Goal: Task Accomplishment & Management: Use online tool/utility

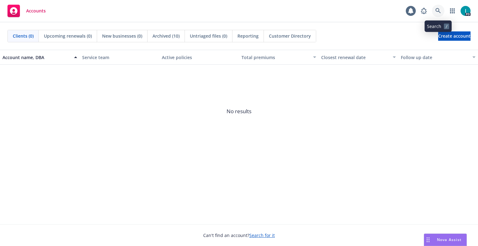
click at [434, 15] on link at bounding box center [438, 11] width 12 height 12
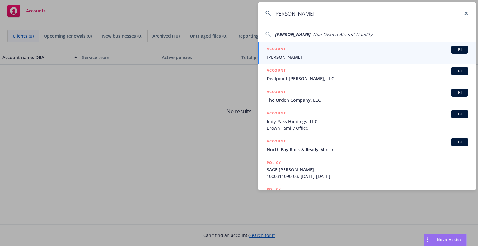
type input "[PERSON_NAME]"
click at [305, 50] on div "ACCOUNT BI" at bounding box center [367, 50] width 202 height 8
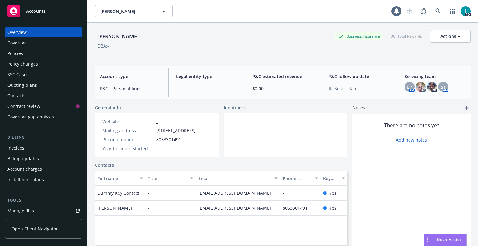
click at [48, 205] on div "Tools Manage files Manage exposures Manage certificates Manage claims Manage BO…" at bounding box center [43, 233] width 77 height 72
click at [48, 206] on link "Manage files" at bounding box center [43, 211] width 77 height 10
click at [29, 83] on div "Quoting plans" at bounding box center [22, 85] width 30 height 10
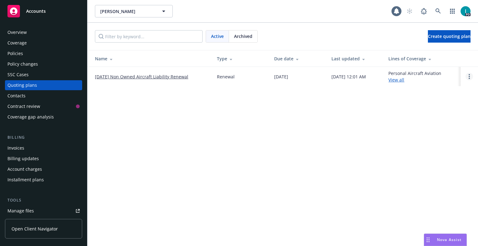
click at [467, 74] on link "Open options" at bounding box center [468, 76] width 7 height 7
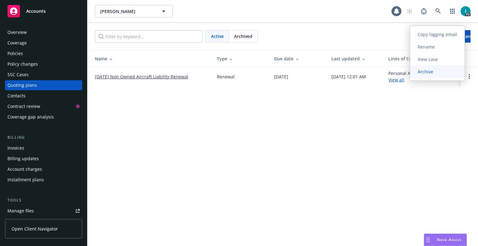
click at [424, 72] on span "Archive" at bounding box center [425, 72] width 30 height 6
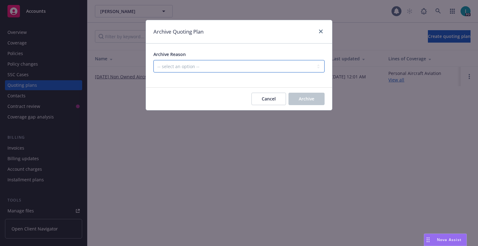
click at [168, 66] on select "-- select an option -- All policies in this renewal plan are auto-renewed Creat…" at bounding box center [238, 66] width 171 height 12
select select "ARCHIVED_RENEWAL_CANCELED"
click at [153, 60] on select "-- select an option -- All policies in this renewal plan are auto-renewed Creat…" at bounding box center [238, 66] width 171 height 12
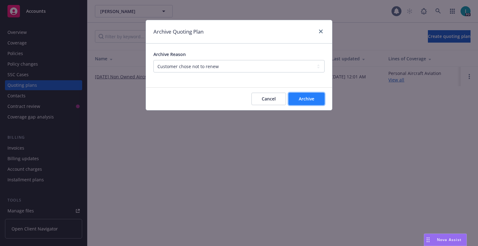
click at [316, 101] on button "Archive" at bounding box center [306, 99] width 36 height 12
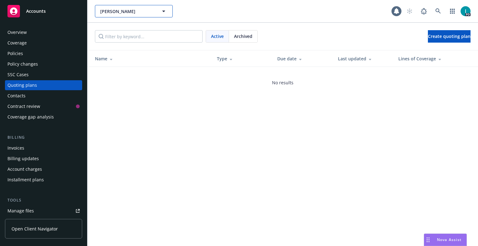
click at [109, 11] on span "[PERSON_NAME]" at bounding box center [127, 11] width 54 height 7
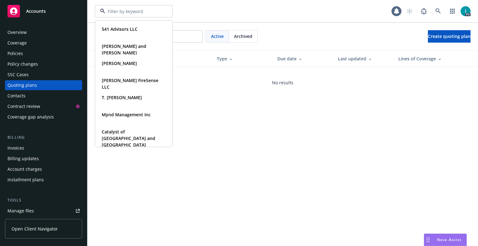
paste input "[PERSON_NAME]"
type input "[PERSON_NAME]"
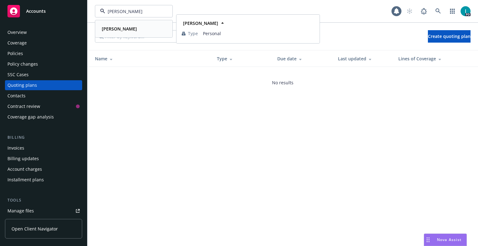
click at [132, 30] on div "[PERSON_NAME]" at bounding box center [133, 28] width 69 height 9
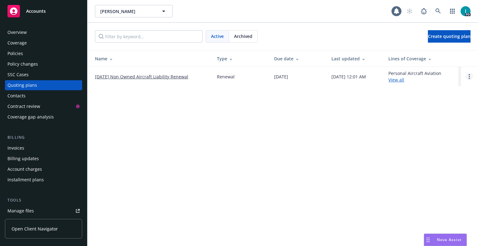
click at [466, 75] on link "Open options" at bounding box center [468, 76] width 7 height 7
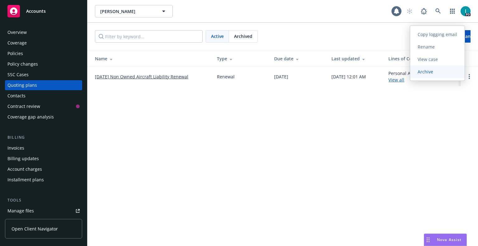
click at [438, 75] on link "Archive" at bounding box center [437, 72] width 54 height 12
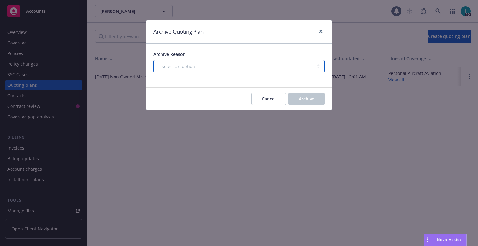
click at [206, 64] on select "-- select an option -- All policies in this renewal plan are auto-renewed Creat…" at bounding box center [238, 66] width 171 height 12
select select "ARCHIVED_RENEWAL_CANCELED"
click at [153, 60] on select "-- select an option -- All policies in this renewal plan are auto-renewed Creat…" at bounding box center [238, 66] width 171 height 12
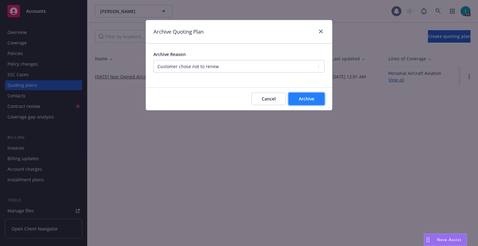
click at [311, 97] on span "Archive" at bounding box center [307, 99] width 16 height 6
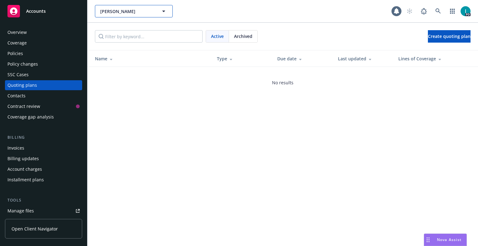
click at [121, 10] on span "[PERSON_NAME]" at bounding box center [127, 11] width 54 height 7
paste input "[PERSON_NAME]"
type input "[PERSON_NAME]"
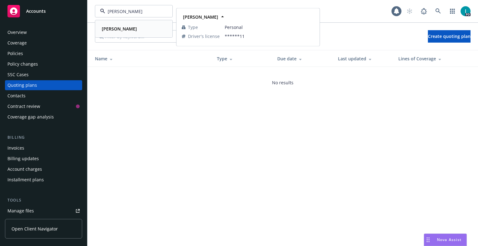
click at [127, 29] on strong "[PERSON_NAME]" at bounding box center [119, 29] width 35 height 6
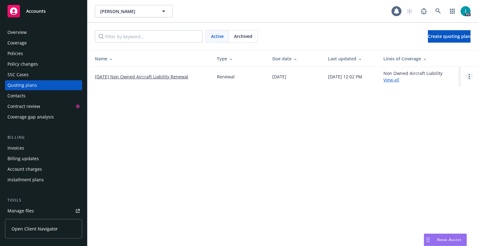
click at [466, 75] on link "Open options" at bounding box center [468, 76] width 7 height 7
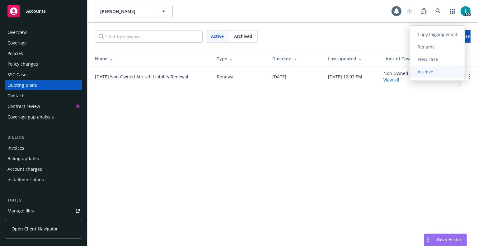
click at [429, 74] on span "Archive" at bounding box center [425, 72] width 30 height 6
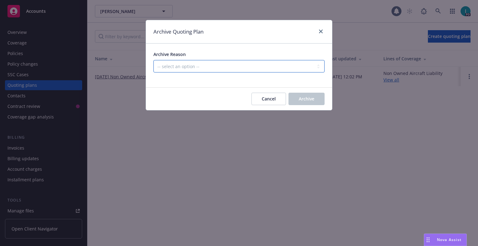
click at [198, 67] on select "-- select an option -- All policies in this renewal plan are auto-renewed Creat…" at bounding box center [238, 66] width 171 height 12
select select "ARCHIVED_RENEWAL_CANCELED"
click at [153, 60] on select "-- select an option -- All policies in this renewal plan are auto-renewed Creat…" at bounding box center [238, 66] width 171 height 12
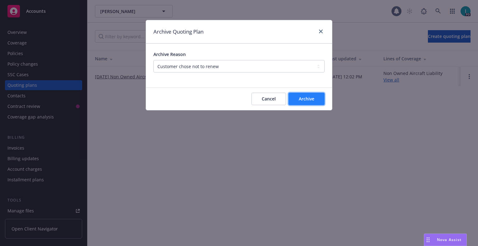
click at [316, 102] on button "Archive" at bounding box center [306, 99] width 36 height 12
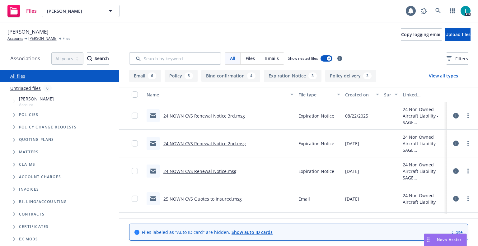
click at [189, 113] on link "24 NOWN CVS Renewal Notice 3rd.msg" at bounding box center [203, 116] width 81 height 6
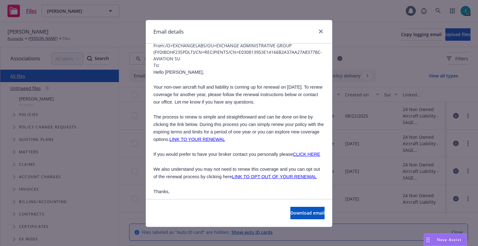
scroll to position [373, 0]
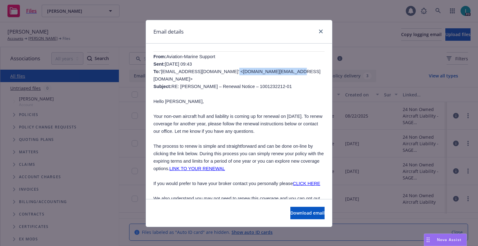
drag, startPoint x: 270, startPoint y: 70, endPoint x: 216, endPoint y: 69, distance: 53.8
click at [216, 69] on span "Aviation-Marine Support Sent: [DATE] 09:43 To: '[EMAIL_ADDRESS][DOMAIN_NAME]' <…" at bounding box center [236, 71] width 167 height 35
copy span "[EMAIL_ADDRESS][DOMAIN_NAME]"
click at [320, 32] on icon "close" at bounding box center [321, 32] width 4 height 4
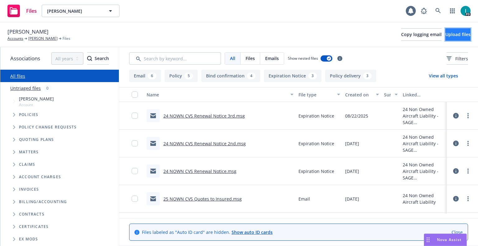
click at [445, 37] on button "Upload files" at bounding box center [457, 34] width 25 height 12
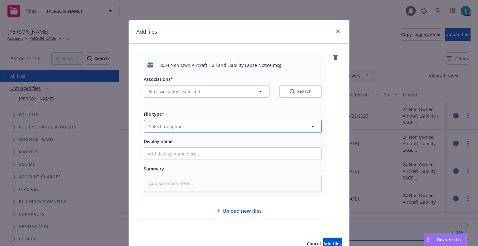
click at [171, 127] on span "Select an option" at bounding box center [166, 126] width 34 height 7
type input "ex"
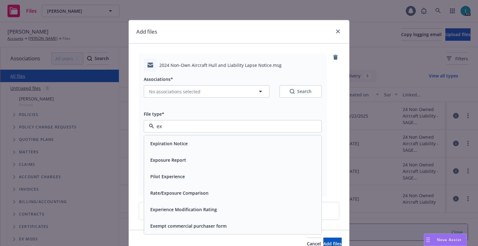
click at [180, 143] on span "Expiration Notice" at bounding box center [168, 143] width 37 height 7
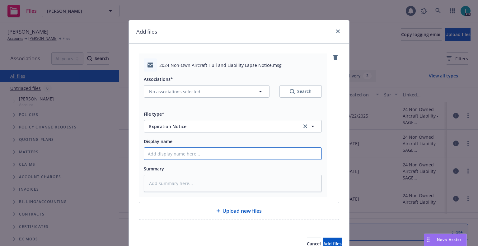
click at [181, 155] on input "Display name" at bounding box center [232, 154] width 177 height 12
type textarea "x"
type input "2"
type textarea "x"
type input "24"
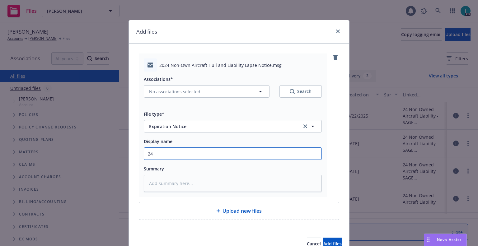
type textarea "x"
type input "24 NOWN CVS Lapse Notice"
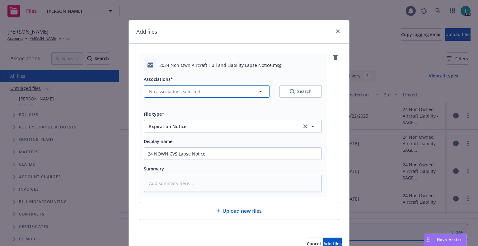
click at [177, 93] on span "No associations selected" at bounding box center [174, 91] width 51 height 7
type textarea "x"
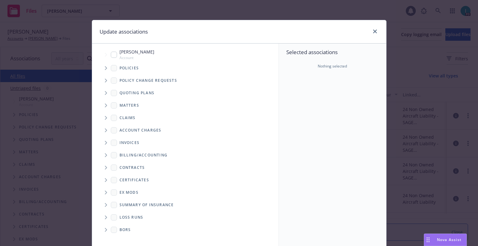
click at [101, 90] on span "Tree Example" at bounding box center [106, 93] width 10 height 10
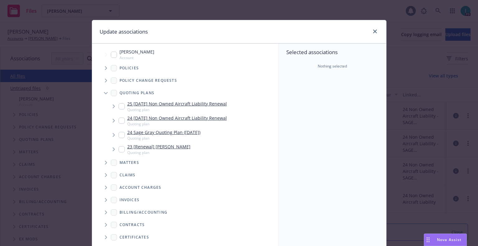
click at [101, 70] on span "Tree Example" at bounding box center [106, 68] width 10 height 10
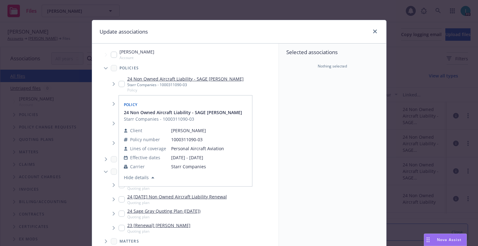
click at [119, 85] on input "Tree Example" at bounding box center [121, 84] width 6 height 6
checkbox input "true"
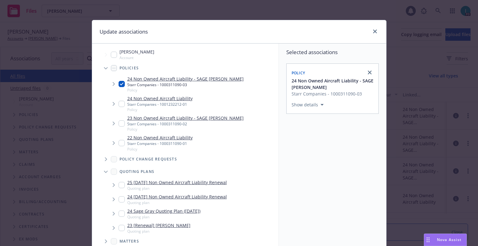
scroll to position [63, 0]
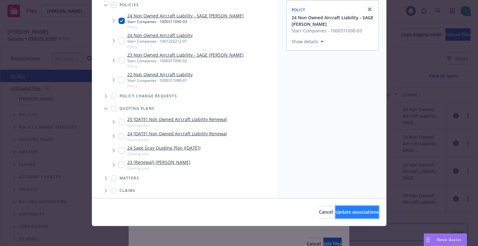
click at [346, 207] on button "Update associations" at bounding box center [356, 212] width 43 height 12
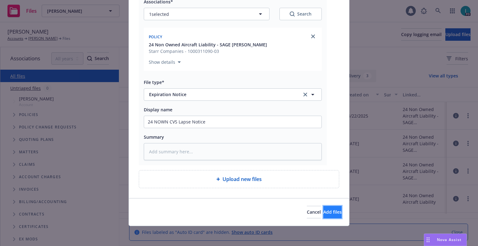
click at [329, 212] on span "Add files" at bounding box center [332, 212] width 18 height 6
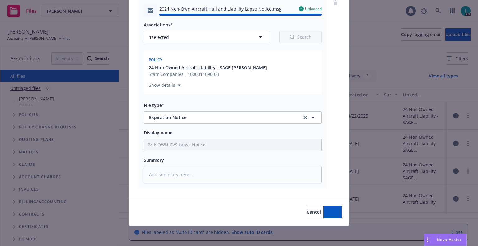
type textarea "x"
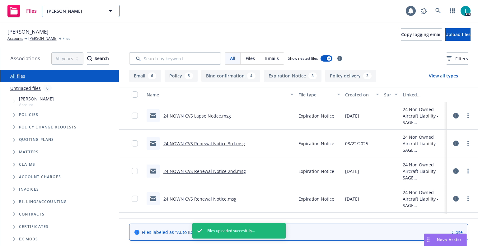
click at [74, 12] on span "[PERSON_NAME]" at bounding box center [74, 11] width 54 height 7
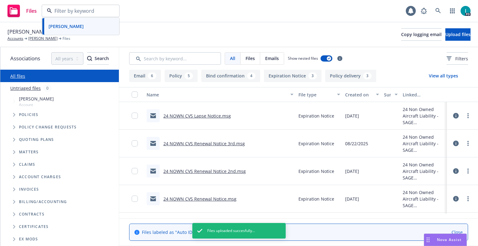
paste input "[PERSON_NAME]"
type input "[PERSON_NAME]"
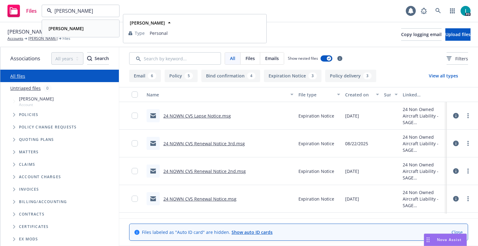
click at [67, 29] on strong "[PERSON_NAME]" at bounding box center [66, 28] width 35 height 6
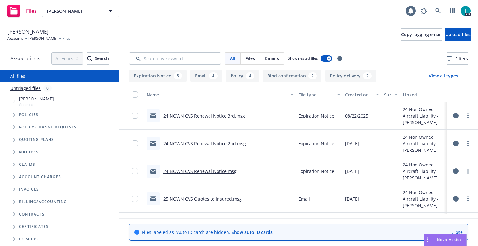
click at [190, 116] on link "24 NOWN CVS Renewal Notice 3rd.msg" at bounding box center [203, 116] width 81 height 6
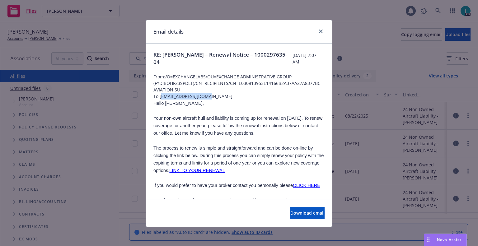
drag, startPoint x: 211, startPoint y: 97, endPoint x: 160, endPoint y: 95, distance: 50.4
click at [160, 95] on span "To: [EMAIL_ADDRESS][DOMAIN_NAME]" at bounding box center [238, 96] width 171 height 7
click at [165, 103] on span "Hello [PERSON_NAME]," at bounding box center [178, 103] width 50 height 5
copy span "[PERSON_NAME]"
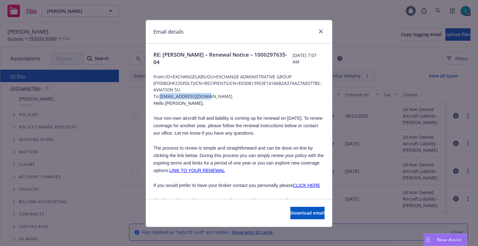
drag, startPoint x: 216, startPoint y: 95, endPoint x: 158, endPoint y: 98, distance: 57.3
click at [158, 98] on span "To: [EMAIL_ADDRESS][DOMAIN_NAME]" at bounding box center [238, 96] width 171 height 7
copy span "[EMAIL_ADDRESS][DOMAIN_NAME]"
click at [210, 55] on span "RE: [PERSON_NAME] – Renewal Notice – 1000297635-04" at bounding box center [222, 58] width 139 height 15
click at [319, 30] on icon "close" at bounding box center [321, 32] width 4 height 4
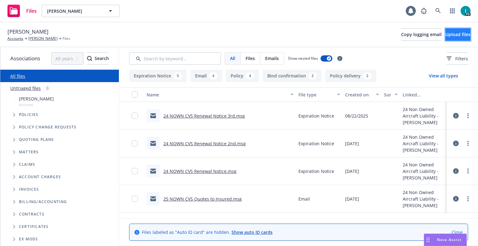
click at [445, 37] on span "Upload files" at bounding box center [457, 34] width 25 height 6
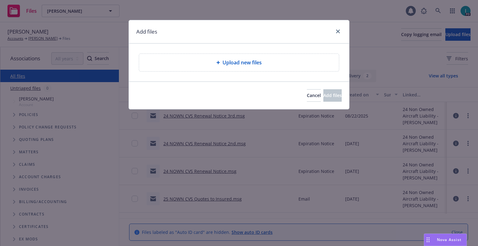
type textarea "x"
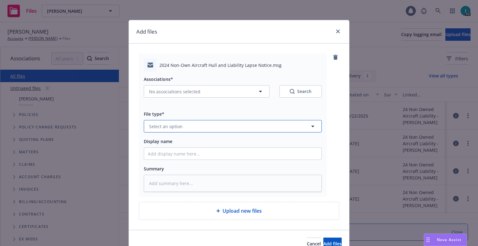
click at [180, 125] on button "Select an option" at bounding box center [233, 126] width 178 height 12
type input "ex"
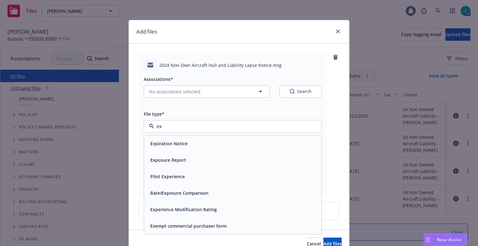
click at [170, 139] on div "Expiration Notice" at bounding box center [232, 143] width 177 height 16
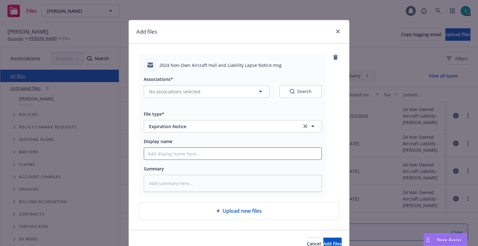
click at [175, 151] on input "Display name" at bounding box center [232, 154] width 177 height 12
type textarea "x"
type input "2"
type textarea "x"
type input "24"
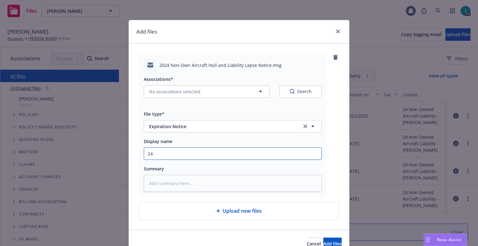
type textarea "x"
type input "24 NOWN CVS Lapse Notice"
click at [163, 83] on div "Associations* No associations selected Search" at bounding box center [233, 86] width 178 height 22
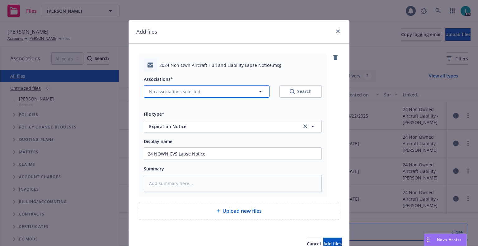
click at [165, 87] on button "No associations selected" at bounding box center [207, 91] width 126 height 12
type textarea "x"
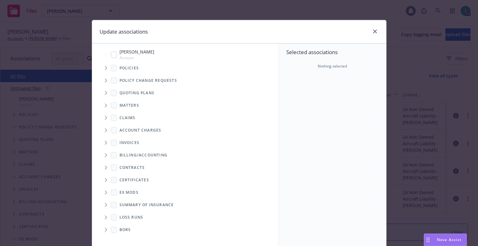
click at [106, 70] on span "Tree Example" at bounding box center [106, 68] width 10 height 10
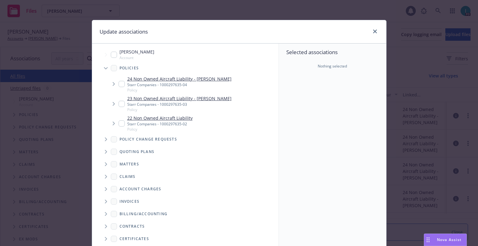
click at [120, 85] on input "Tree Example" at bounding box center [121, 84] width 6 height 6
checkbox input "true"
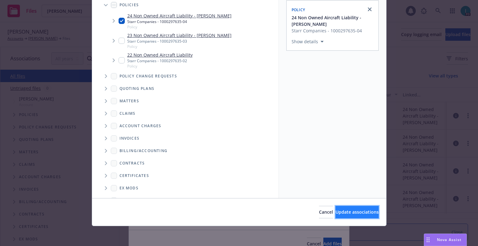
click at [342, 215] on span "Update associations" at bounding box center [356, 212] width 43 height 6
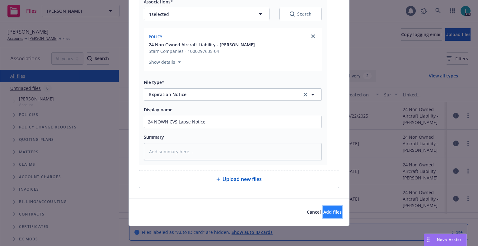
click at [323, 210] on span "Add files" at bounding box center [332, 212] width 18 height 6
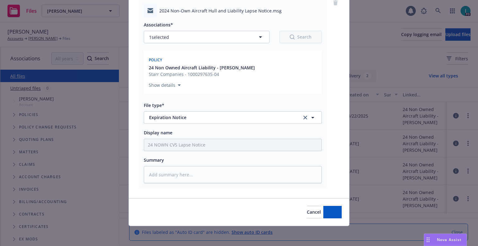
scroll to position [54, 0]
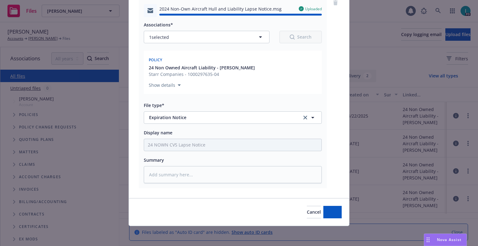
type textarea "x"
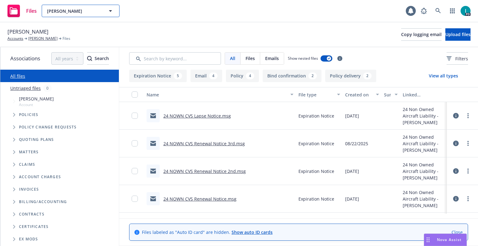
click at [70, 10] on span "[PERSON_NAME]" at bounding box center [74, 11] width 54 height 7
paste input "[PERSON_NAME]"
type input "[PERSON_NAME]"
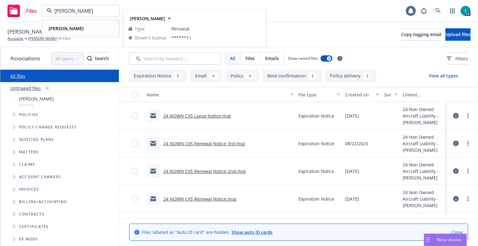
click at [73, 27] on strong "[PERSON_NAME]" at bounding box center [66, 28] width 35 height 6
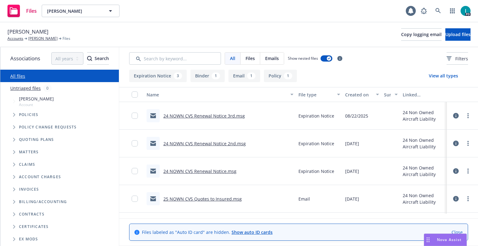
click at [230, 116] on link "24 NOWN CVS Renewal Notice 3rd.msg" at bounding box center [203, 116] width 81 height 6
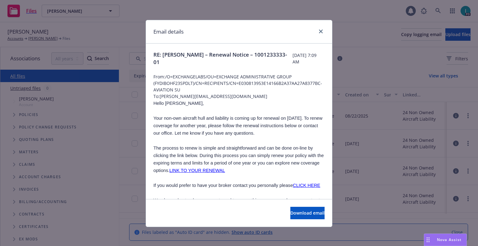
click at [169, 103] on span "Hello [PERSON_NAME]," at bounding box center [178, 103] width 50 height 5
copy span "[PERSON_NAME]"
drag, startPoint x: 233, startPoint y: 95, endPoint x: 158, endPoint y: 96, distance: 75.0
click at [158, 96] on span "To: [PERSON_NAME][EMAIL_ADDRESS][DOMAIN_NAME]" at bounding box center [238, 96] width 171 height 7
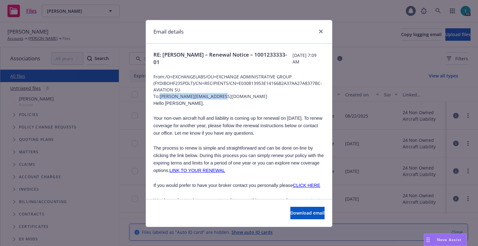
copy span "[PERSON_NAME][EMAIL_ADDRESS][DOMAIN_NAME]"
click at [218, 42] on div "Email details" at bounding box center [239, 31] width 186 height 23
click at [321, 33] on link "close" at bounding box center [320, 31] width 7 height 7
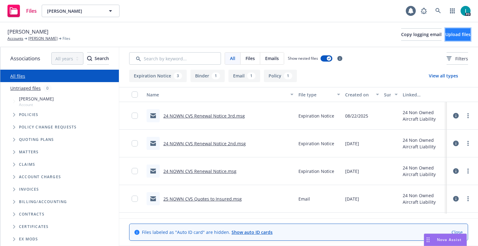
click at [445, 34] on span "Upload files" at bounding box center [457, 34] width 25 height 6
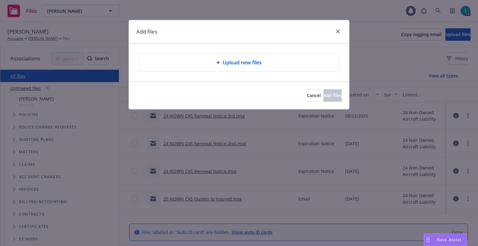
type textarea "x"
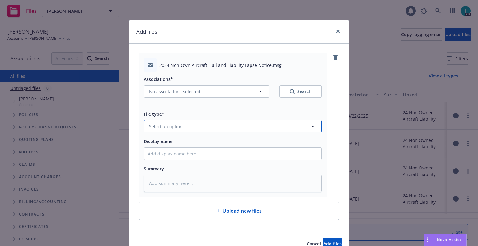
click at [204, 130] on button "Select an option" at bounding box center [233, 126] width 178 height 12
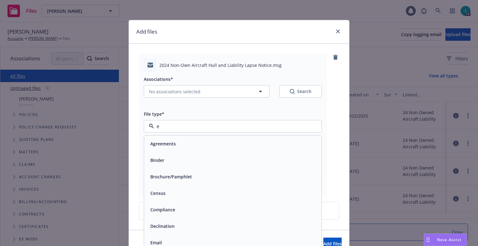
type input "ex"
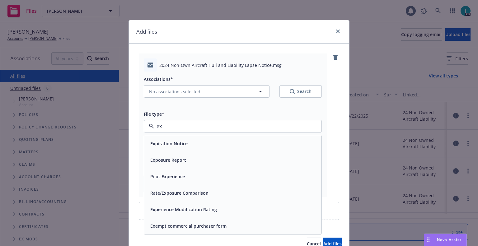
click at [186, 139] on div "Expiration Notice" at bounding box center [233, 143] width 170 height 9
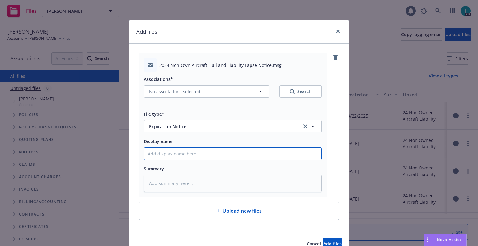
click at [184, 155] on input "Display name" at bounding box center [232, 154] width 177 height 12
type textarea "x"
type input "2"
type textarea "x"
type input "24"
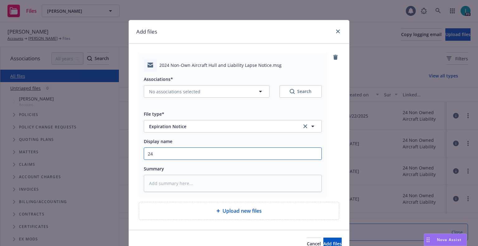
type textarea "x"
type input "24 NOWN CVS Lapse Notice"
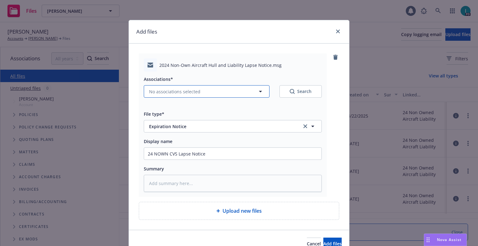
click at [209, 95] on button "No associations selected" at bounding box center [207, 91] width 126 height 12
type textarea "x"
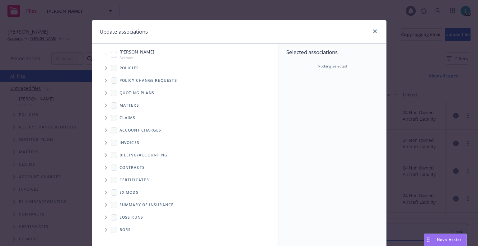
click at [105, 70] on span "Tree Example" at bounding box center [106, 68] width 10 height 10
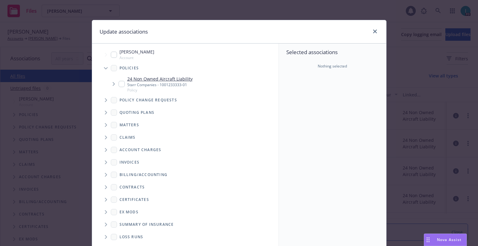
click at [120, 83] on input "Tree Example" at bounding box center [121, 84] width 6 height 6
checkbox input "true"
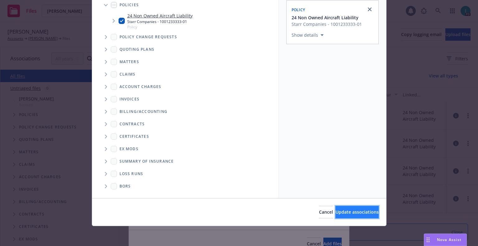
click at [357, 210] on span "Update associations" at bounding box center [356, 212] width 43 height 6
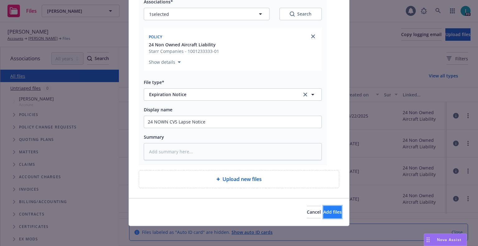
click at [328, 216] on button "Add files" at bounding box center [332, 212] width 18 height 12
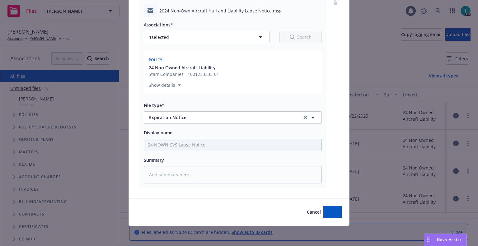
type textarea "x"
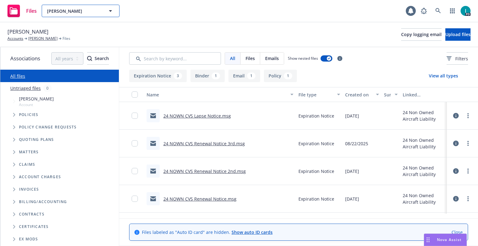
click at [94, 7] on button "[PERSON_NAME]" at bounding box center [81, 11] width 78 height 12
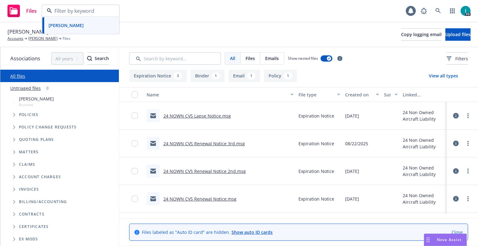
paste input "[PERSON_NAME]"
type input "[PERSON_NAME]"
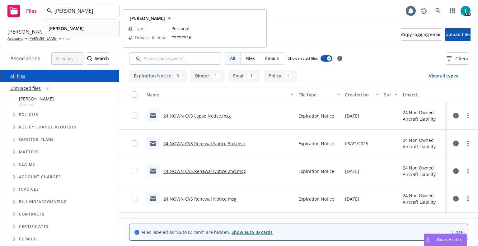
click at [81, 27] on div "[PERSON_NAME]" at bounding box center [80, 28] width 69 height 9
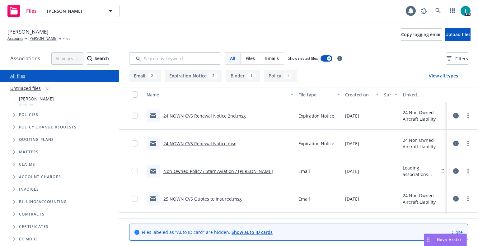
click at [200, 116] on link "24 NOWN CVS Renewal Notice 2nd.msg" at bounding box center [204, 116] width 82 height 6
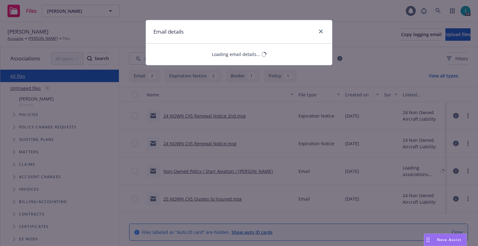
click at [229, 114] on div "Email details Loading email details..." at bounding box center [239, 123] width 478 height 246
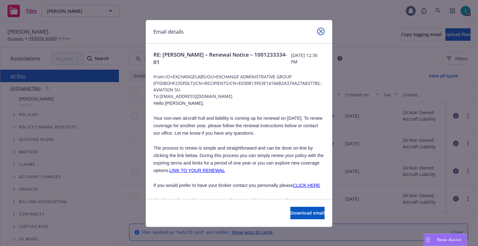
click at [319, 30] on icon "close" at bounding box center [321, 32] width 4 height 4
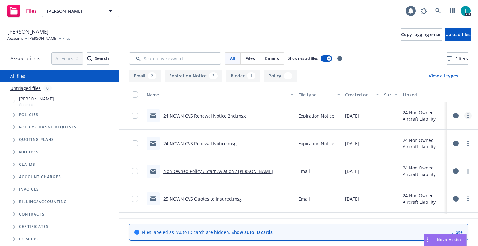
click at [467, 116] on circle "more" at bounding box center [467, 115] width 1 height 1
click at [423, 141] on link "Download" at bounding box center [440, 141] width 62 height 12
click at [451, 33] on span "Upload files" at bounding box center [457, 34] width 25 height 6
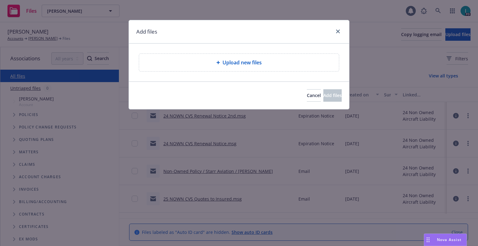
type textarea "x"
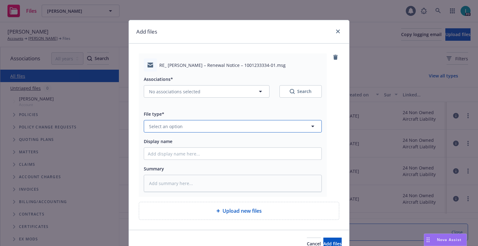
click at [186, 125] on button "Select an option" at bounding box center [233, 126] width 178 height 12
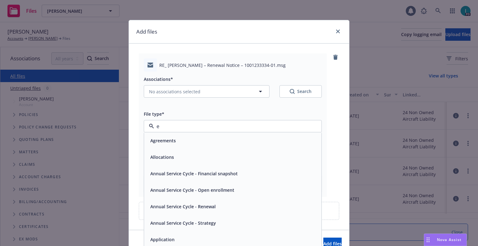
type input "ex"
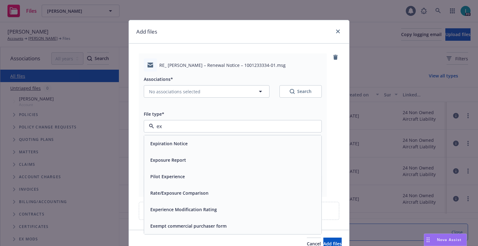
click at [178, 147] on div "Expiration Notice" at bounding box center [168, 143] width 41 height 9
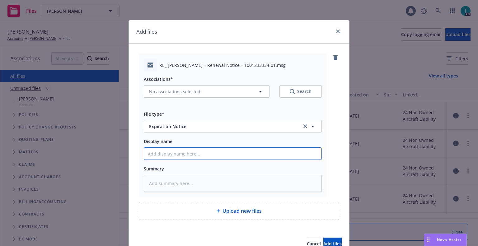
click at [179, 156] on input "Display name" at bounding box center [232, 154] width 177 height 12
type textarea "x"
type input "2"
type textarea "x"
type input "24"
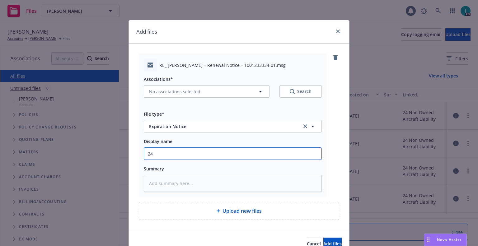
type textarea "x"
type input "24 NOWN CVS Renewal Notice 3rd"
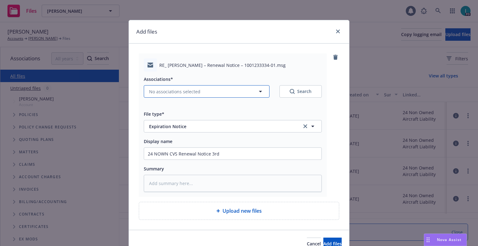
click at [184, 96] on button "No associations selected" at bounding box center [207, 91] width 126 height 12
type textarea "x"
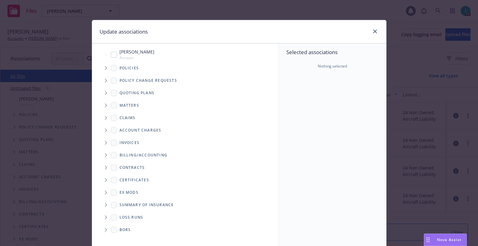
click at [101, 63] on div "Policies" at bounding box center [188, 68] width 180 height 12
click at [101, 66] on span "Tree Example" at bounding box center [106, 68] width 10 height 10
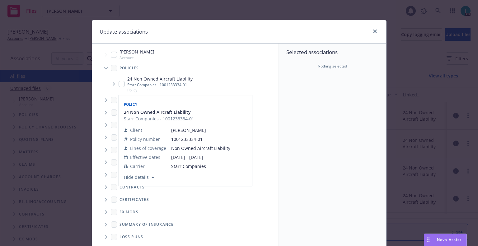
click at [118, 81] on input "Tree Example" at bounding box center [121, 84] width 6 height 6
checkbox input "true"
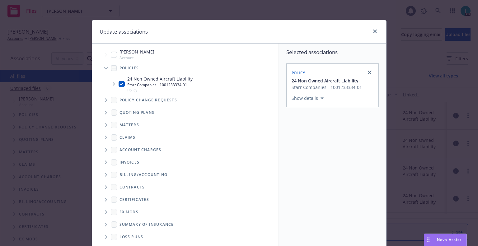
scroll to position [63, 0]
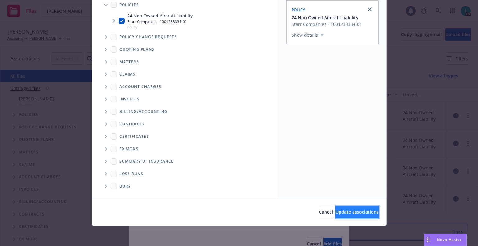
click at [350, 218] on button "Update associations" at bounding box center [356, 212] width 43 height 12
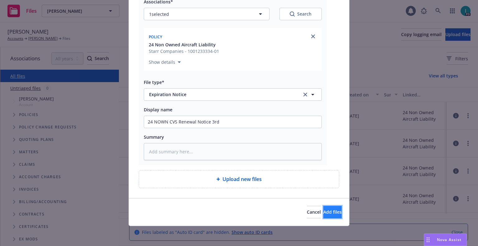
click at [330, 214] on button "Add files" at bounding box center [332, 212] width 18 height 12
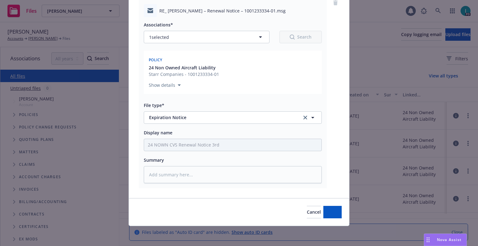
scroll to position [54, 0]
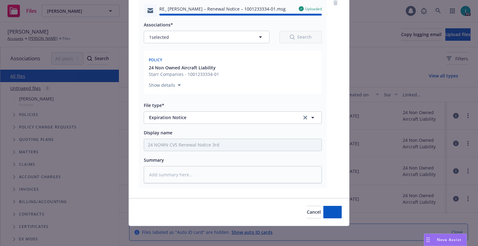
type textarea "x"
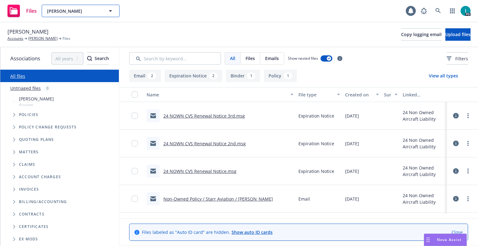
click at [66, 8] on span "[PERSON_NAME]" at bounding box center [74, 11] width 54 height 7
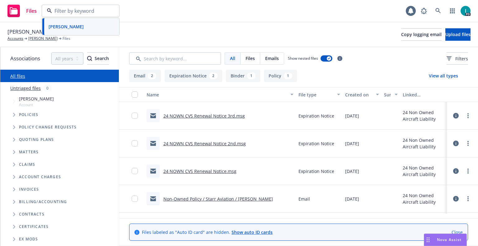
paste input "[PERSON_NAME]"
type input "[PERSON_NAME]"
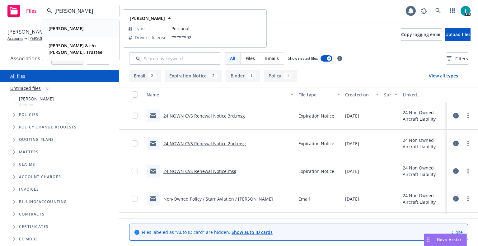
click at [88, 26] on div "[PERSON_NAME]" at bounding box center [80, 28] width 69 height 9
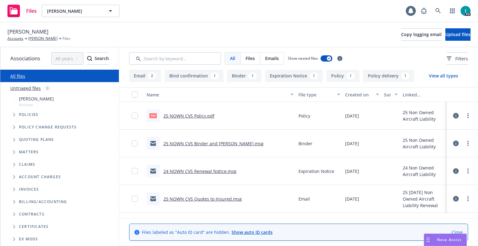
click at [216, 142] on link "25 NOWN CVS Binder and [PERSON_NAME].msg" at bounding box center [213, 144] width 100 height 6
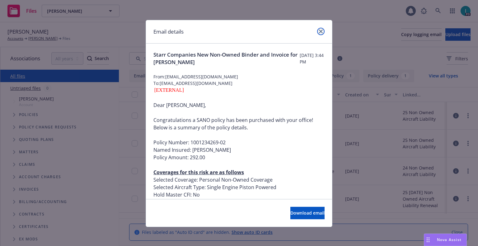
click at [319, 33] on link "close" at bounding box center [320, 31] width 7 height 7
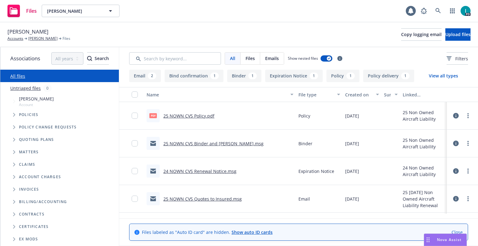
click at [457, 141] on icon at bounding box center [456, 144] width 6 height 6
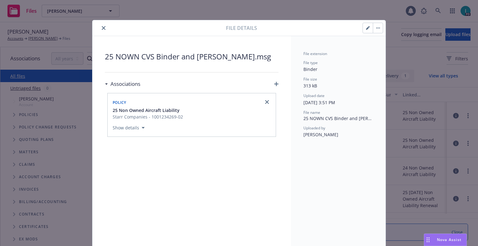
click at [103, 34] on div "File details" at bounding box center [238, 28] width 293 height 16
click at [102, 30] on button "close" at bounding box center [103, 27] width 7 height 7
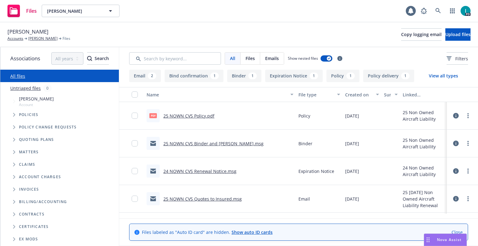
click at [457, 117] on icon at bounding box center [456, 116] width 6 height 6
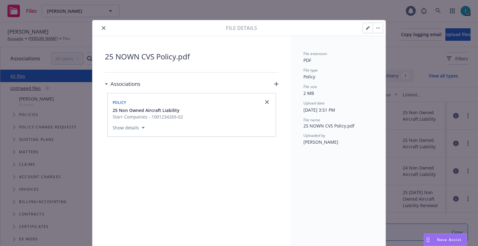
click at [100, 28] on button "close" at bounding box center [103, 27] width 7 height 7
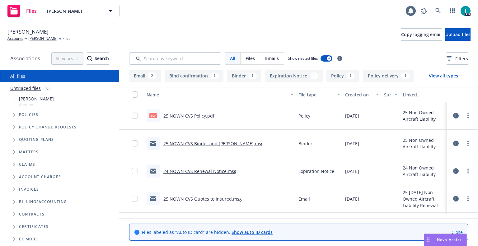
click at [210, 144] on link "25 NOWN CVS Binder and [PERSON_NAME].msg" at bounding box center [213, 144] width 100 height 6
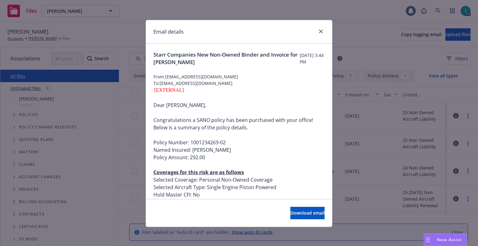
click at [120, 36] on div "Email details Starr Companies New Non-Owned Binder and Invoice for [PERSON_NAME…" at bounding box center [239, 123] width 478 height 246
click at [36, 39] on div "Email details Starr Companies New Non-Owned Binder and Invoice for [PERSON_NAME…" at bounding box center [239, 123] width 478 height 246
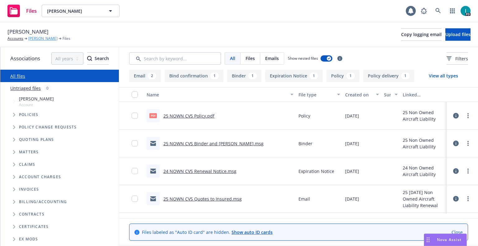
click at [42, 38] on link "[PERSON_NAME]" at bounding box center [42, 39] width 29 height 6
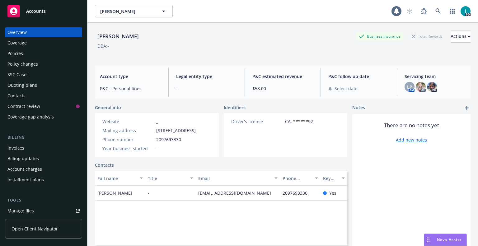
click at [30, 87] on div "Quoting plans" at bounding box center [22, 85] width 30 height 10
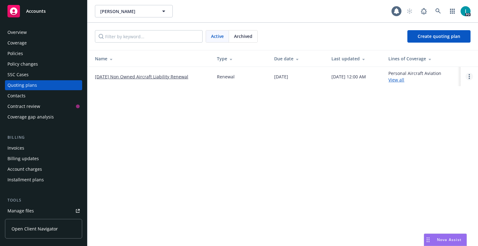
click at [469, 79] on link "Open options" at bounding box center [468, 76] width 7 height 7
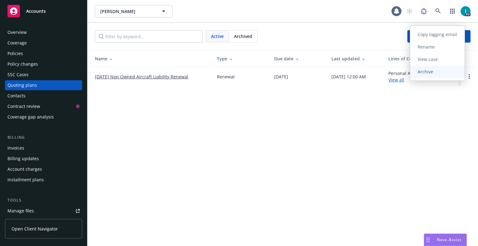
click at [440, 74] on span "Archive" at bounding box center [425, 72] width 30 height 6
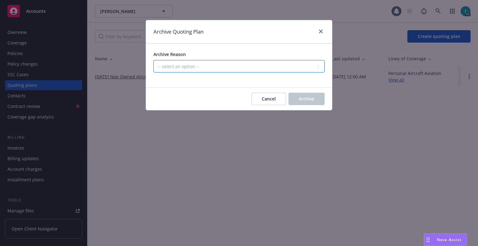
click at [220, 71] on select "-- select an option -- All policies in this renewal plan are auto-renewed Creat…" at bounding box center [238, 66] width 171 height 12
select select "ARCHIVED_RENEWAL_POLICY_AUTO_RENEWED"
click at [153, 60] on select "-- select an option -- All policies in this renewal plan are auto-renewed Creat…" at bounding box center [238, 66] width 171 height 12
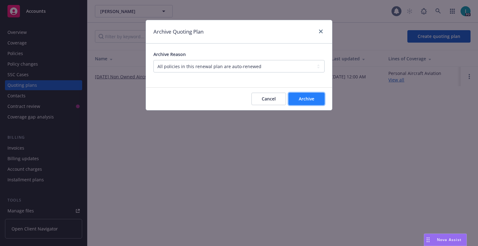
click at [301, 97] on span "Archive" at bounding box center [307, 99] width 16 height 6
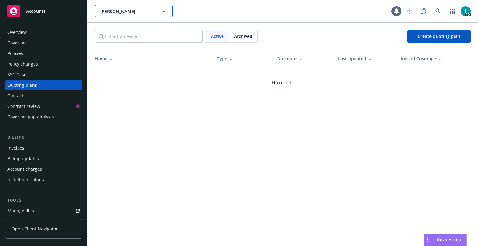
click at [120, 9] on span "[PERSON_NAME]" at bounding box center [127, 11] width 54 height 7
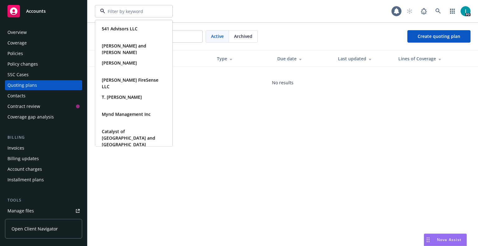
paste input "Ivan Datskov"
type input "Ivan Datskov"
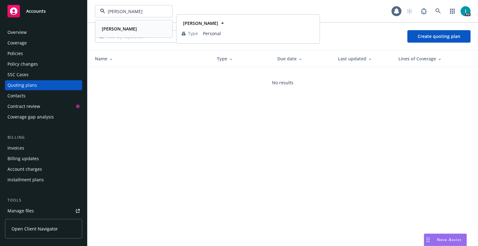
click at [117, 29] on strong "Ivan Datskov" at bounding box center [119, 29] width 35 height 6
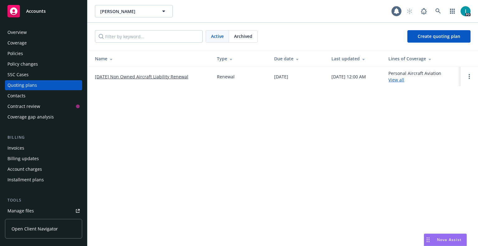
click at [21, 206] on div "Manage files" at bounding box center [20, 211] width 26 height 10
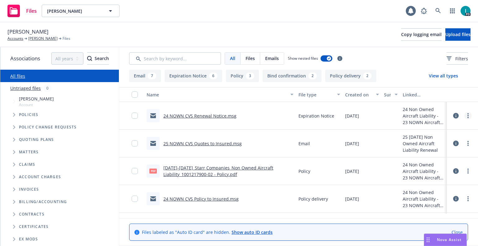
click at [467, 116] on icon "more" at bounding box center [467, 115] width 1 height 5
drag, startPoint x: 428, startPoint y: 140, endPoint x: 429, endPoint y: 130, distance: 9.4
click at [428, 140] on link "Download" at bounding box center [440, 141] width 62 height 12
click at [445, 39] on button "Upload files" at bounding box center [457, 34] width 25 height 12
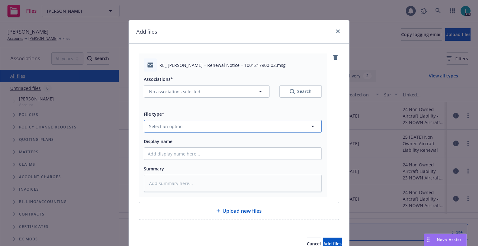
click at [159, 130] on button "Select an option" at bounding box center [233, 126] width 178 height 12
type input "ex"
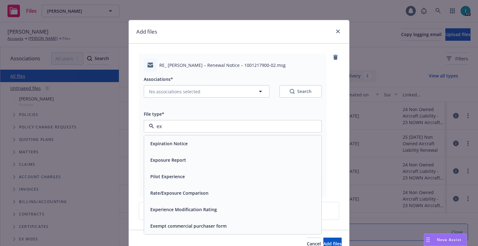
click at [172, 145] on span "Expiration Notice" at bounding box center [168, 143] width 37 height 7
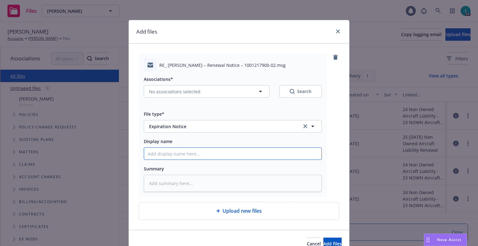
click at [176, 151] on input "Display name" at bounding box center [232, 154] width 177 height 12
type textarea "x"
type input "2"
type textarea "x"
type input "24"
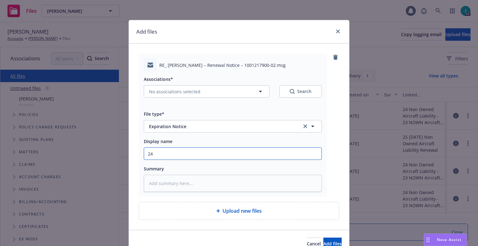
type textarea "x"
type input "24 NOWN CVS Renewal Notice 2nd"
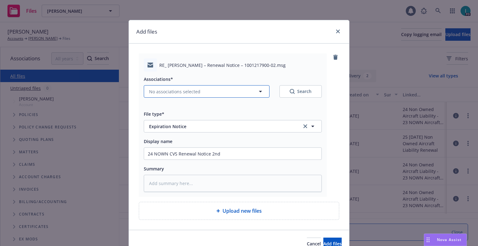
click at [154, 89] on span "No associations selected" at bounding box center [174, 91] width 51 height 7
type textarea "x"
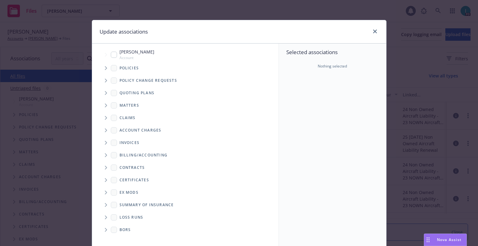
click at [102, 67] on span "Tree Example" at bounding box center [106, 68] width 10 height 10
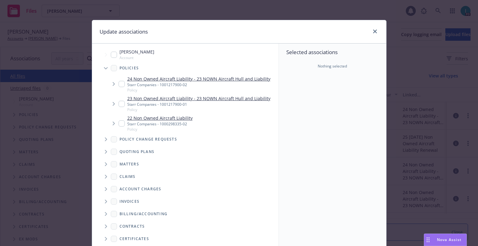
click at [119, 86] on input "Tree Example" at bounding box center [121, 84] width 6 height 6
checkbox input "true"
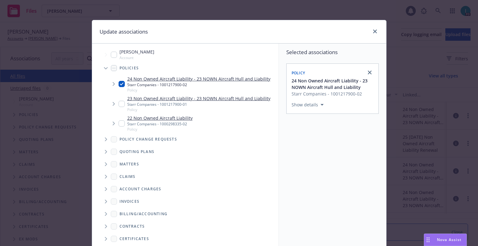
scroll to position [63, 0]
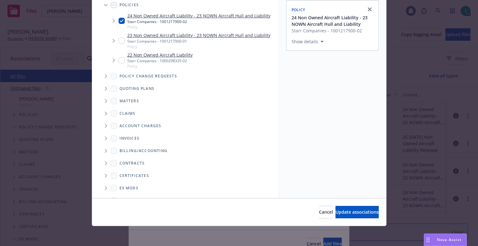
click at [339, 219] on div "Cancel Update associations" at bounding box center [239, 212] width 294 height 28
click at [337, 217] on button "Update associations" at bounding box center [356, 212] width 43 height 12
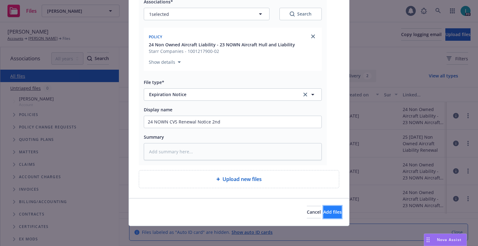
click at [324, 214] on span "Add files" at bounding box center [332, 212] width 18 height 6
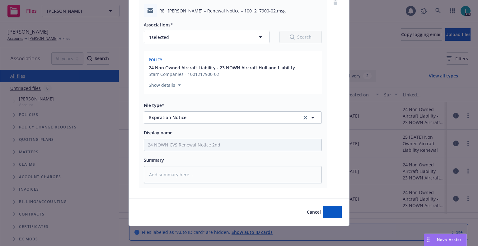
scroll to position [54, 0]
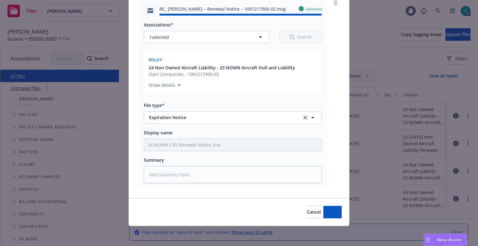
type textarea "x"
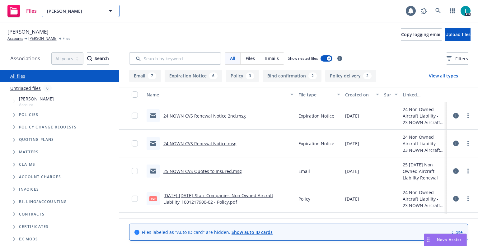
click at [76, 9] on span "Ivan Datskov" at bounding box center [74, 11] width 54 height 7
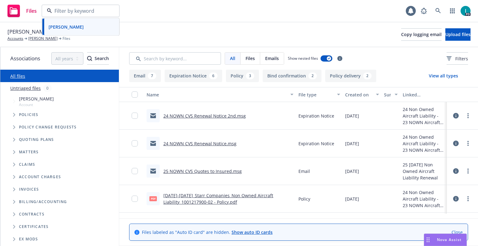
paste input "Howard Yang"
type input "Howard Yang"
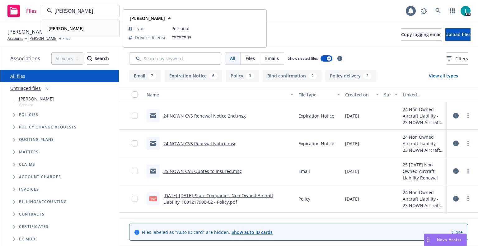
click at [89, 26] on div "Howard Yang" at bounding box center [80, 28] width 69 height 9
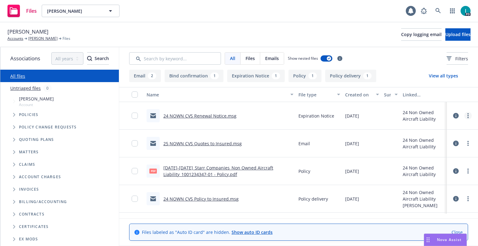
click at [468, 114] on link "more" at bounding box center [467, 115] width 7 height 7
click at [417, 139] on link "Download" at bounding box center [440, 141] width 62 height 12
click at [445, 33] on button "Upload files" at bounding box center [457, 34] width 25 height 12
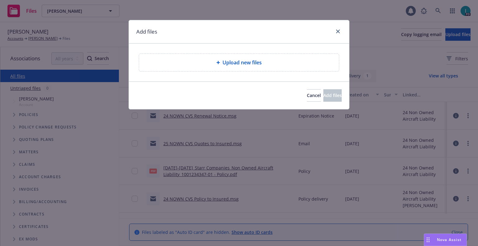
type textarea "x"
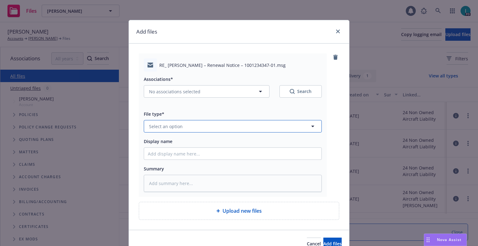
click at [167, 130] on button "Select an option" at bounding box center [233, 126] width 178 height 12
type input "ex"
click at [180, 141] on span "Expiration Notice" at bounding box center [168, 143] width 37 height 7
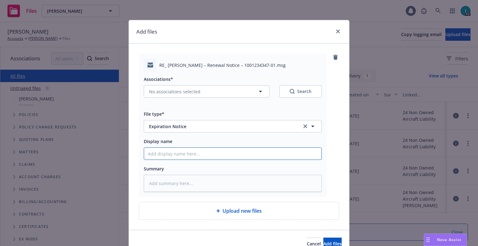
click at [172, 151] on input "Display name" at bounding box center [232, 154] width 177 height 12
type textarea "x"
type input "2"
type textarea "x"
type input "24 NOWN CVS Renewal Notice 2nd"
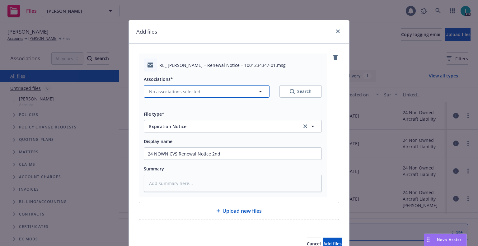
click at [173, 89] on span "No associations selected" at bounding box center [174, 91] width 51 height 7
type textarea "x"
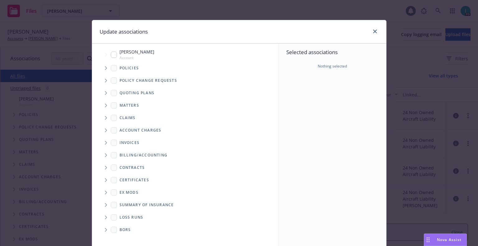
click at [101, 67] on span "Tree Example" at bounding box center [106, 68] width 10 height 10
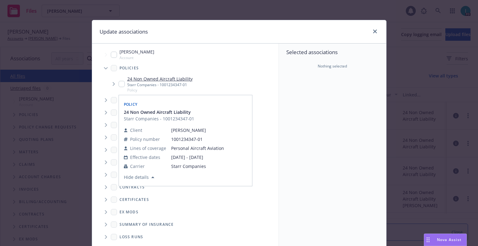
click at [121, 82] on input "Tree Example" at bounding box center [121, 84] width 6 height 6
checkbox input "true"
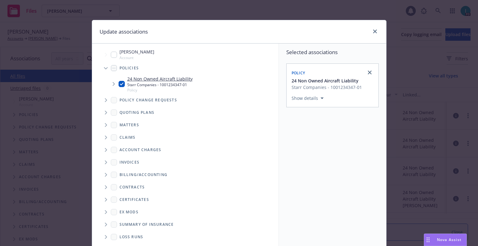
scroll to position [63, 0]
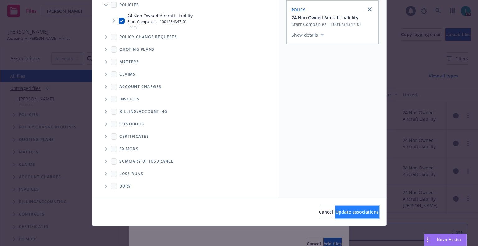
click at [341, 209] on button "Update associations" at bounding box center [356, 212] width 43 height 12
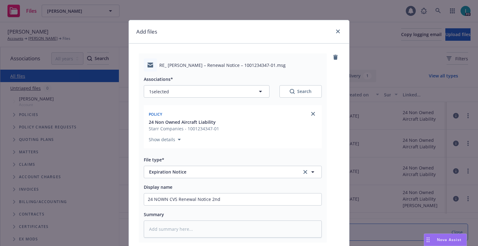
scroll to position [77, 0]
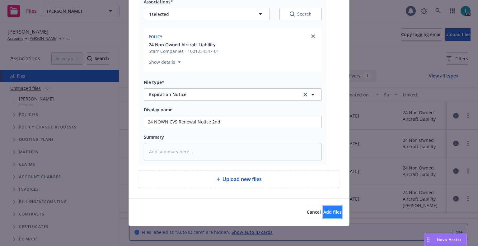
click at [325, 212] on span "Add files" at bounding box center [332, 212] width 18 height 6
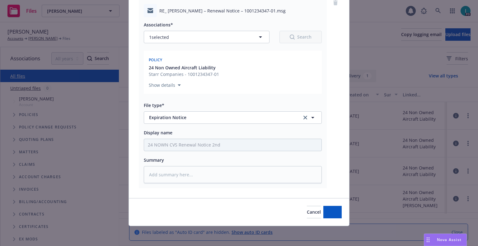
scroll to position [54, 0]
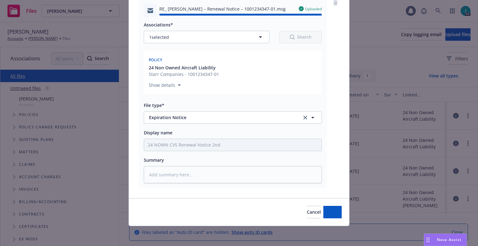
type textarea "x"
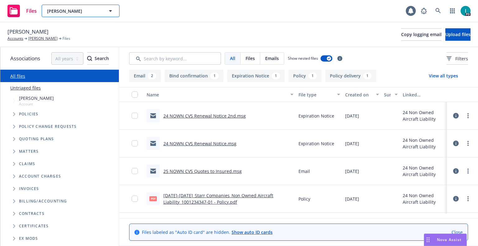
click at [69, 11] on span "Howard Yang" at bounding box center [74, 11] width 54 height 7
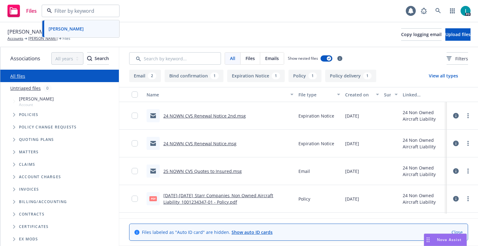
paste input "Dirk Vanderlaan"
type input "Dirk Vanderlaan"
click at [83, 24] on div "Dirk Vanderlaan Type Personal" at bounding box center [80, 28] width 76 height 16
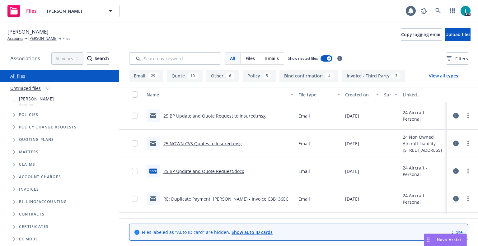
click at [454, 144] on icon at bounding box center [456, 144] width 6 height 6
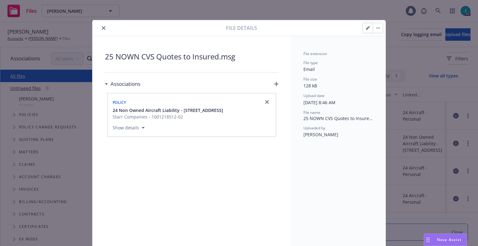
click at [103, 30] on button "close" at bounding box center [103, 27] width 7 height 7
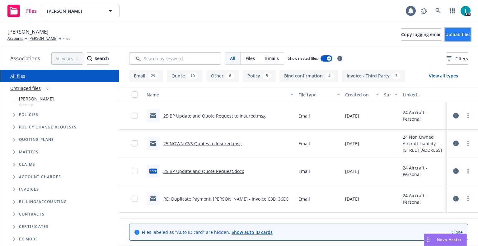
click at [454, 39] on button "Upload files" at bounding box center [457, 34] width 25 height 12
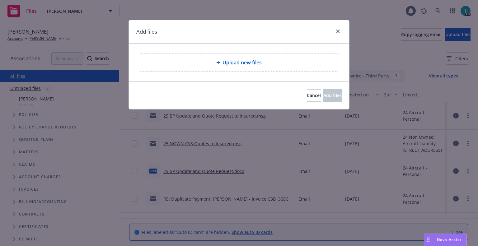
type textarea "x"
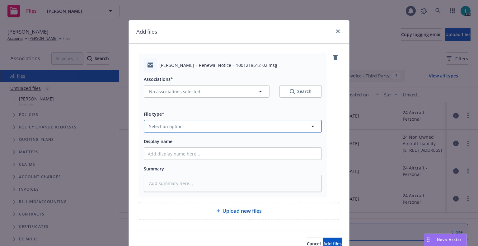
click at [162, 124] on span "Select an option" at bounding box center [166, 126] width 34 height 7
type input "ex"
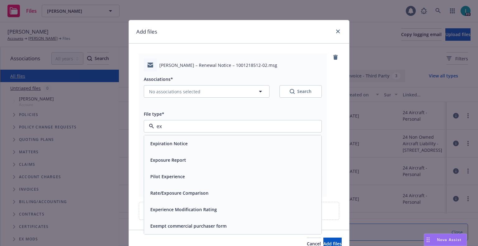
click at [170, 143] on span "Expiration Notice" at bounding box center [168, 143] width 37 height 7
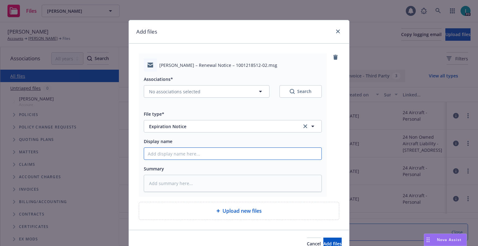
click at [168, 153] on input "Display name" at bounding box center [232, 154] width 177 height 12
type textarea "x"
type input "2"
type textarea "x"
type input "24"
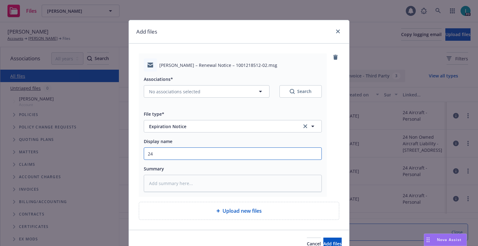
type textarea "x"
type input "24 NOWN CVS Renewal Notice"
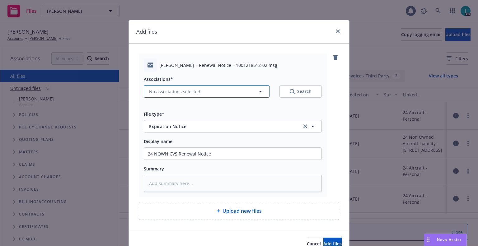
click at [153, 89] on span "No associations selected" at bounding box center [174, 91] width 51 height 7
type textarea "x"
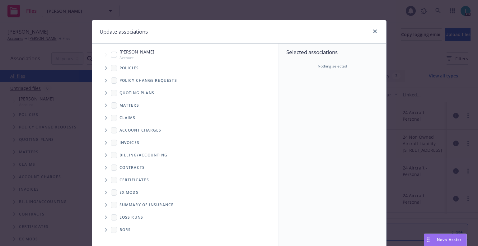
click at [105, 69] on icon "Tree Example" at bounding box center [106, 68] width 2 height 4
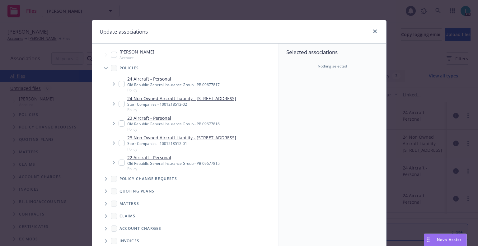
click at [118, 83] on input "Tree Example" at bounding box center [121, 84] width 6 height 6
checkbox input "true"
click at [119, 107] on input "Tree Example" at bounding box center [121, 104] width 6 height 6
checkbox input "true"
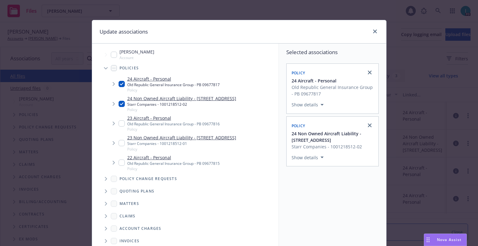
click at [118, 87] on div "24 Aircraft - Personal Old Republic General Insurance Group - PB 09677817 Policy" at bounding box center [168, 84] width 101 height 17
checkbox input "false"
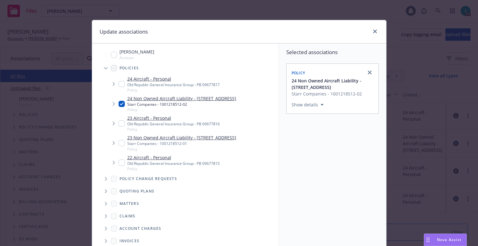
scroll to position [63, 0]
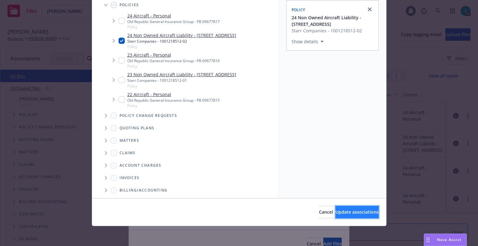
click at [346, 216] on button "Update associations" at bounding box center [356, 212] width 43 height 12
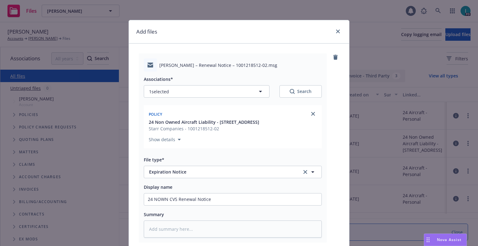
scroll to position [77, 0]
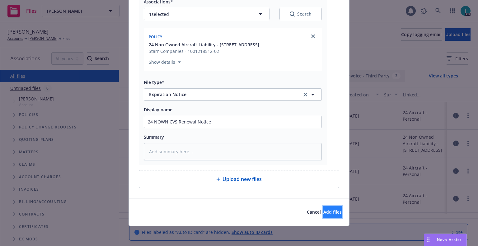
click at [324, 215] on span "Add files" at bounding box center [332, 212] width 18 height 6
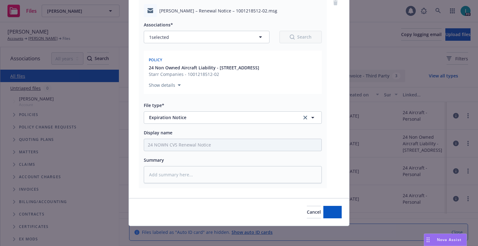
scroll to position [54, 0]
type textarea "x"
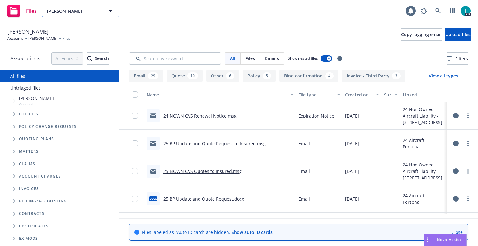
click at [58, 14] on button "Dirk Vanderlaan" at bounding box center [81, 11] width 78 height 12
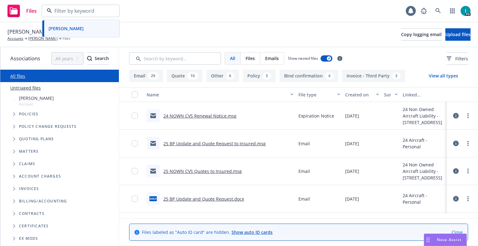
paste input "Alden Verdin"
type input "Alden Verdin"
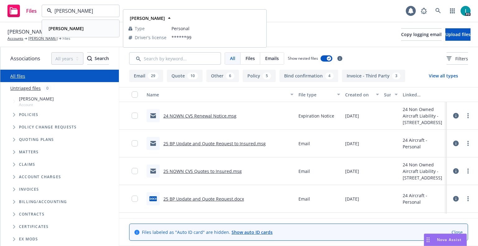
click at [73, 27] on strong "Alden Verdin" at bounding box center [66, 28] width 35 height 6
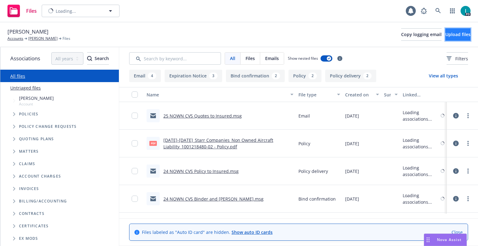
click at [446, 36] on span "Upload files" at bounding box center [457, 34] width 25 height 6
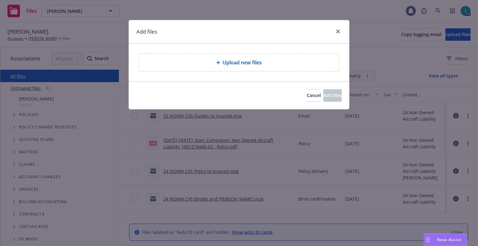
type textarea "x"
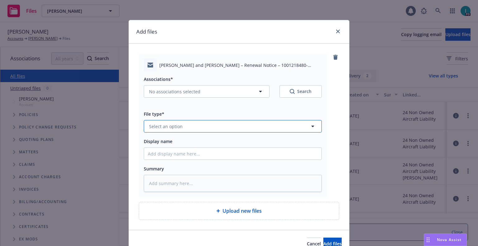
click at [174, 124] on span "Select an option" at bounding box center [166, 126] width 34 height 7
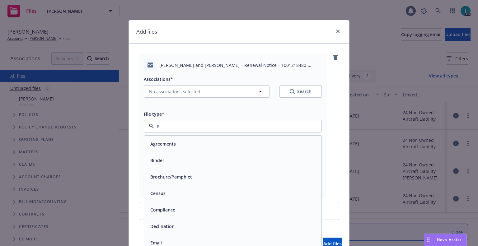
type input "ex"
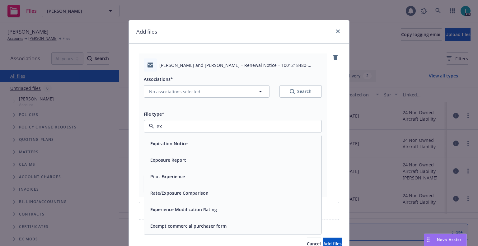
click at [177, 144] on span "Expiration Notice" at bounding box center [168, 143] width 37 height 7
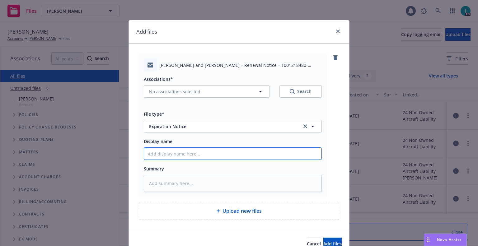
click at [175, 152] on input "Display name" at bounding box center [232, 154] width 177 height 12
type textarea "x"
type input "2"
type textarea "x"
type input "24"
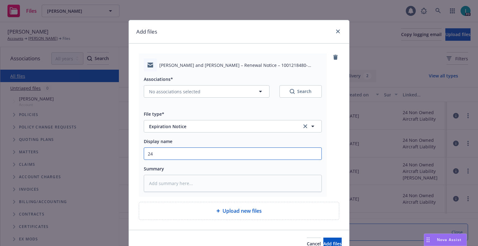
type textarea "x"
type input "24 NOWN CVS Renewal Notice"
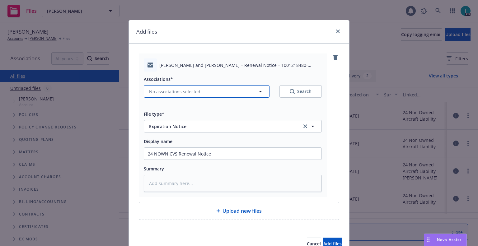
click at [174, 96] on button "No associations selected" at bounding box center [207, 91] width 126 height 12
type textarea "x"
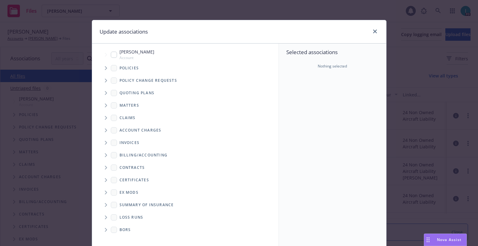
click at [106, 72] on span "Tree Example" at bounding box center [106, 68] width 10 height 10
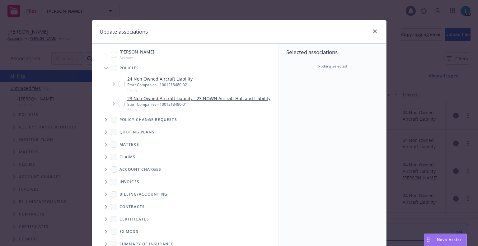
click at [118, 83] on input "Tree Example" at bounding box center [121, 84] width 6 height 6
checkbox input "true"
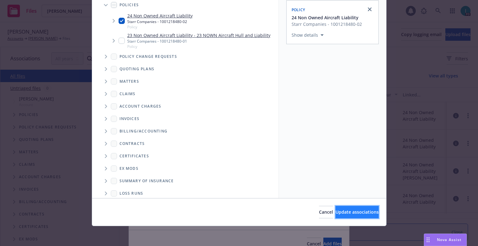
click at [342, 210] on span "Update associations" at bounding box center [356, 212] width 43 height 6
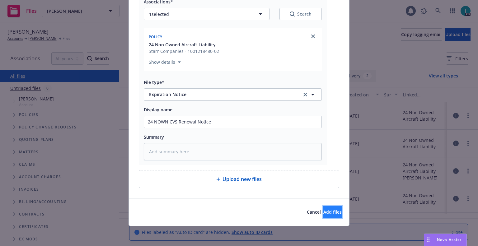
click at [323, 210] on span "Add files" at bounding box center [332, 212] width 18 height 6
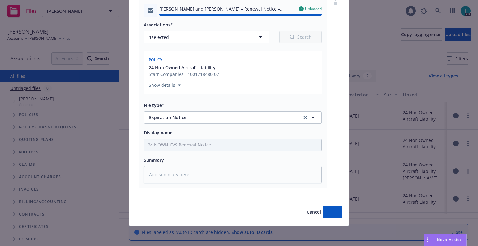
type textarea "x"
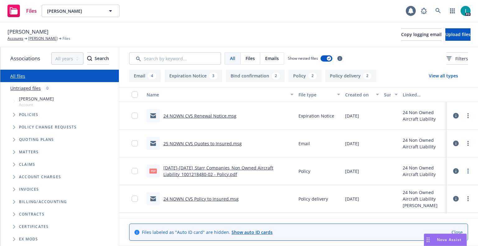
click at [75, 18] on div "Files Alden Verdin Alden Verdin 1 PD" at bounding box center [239, 11] width 478 height 22
click at [75, 14] on button "Alden Verdin" at bounding box center [81, 11] width 78 height 12
paste input "Joshua Farquhar"
type input "Joshua Farquhar"
click at [94, 26] on div "Joshua Farquhar" at bounding box center [80, 28] width 69 height 9
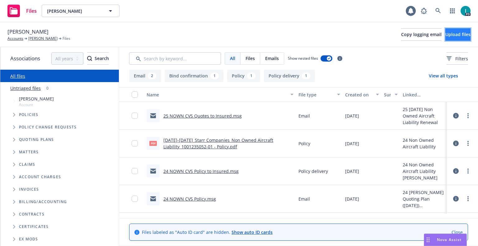
click at [445, 35] on button "Upload files" at bounding box center [457, 34] width 25 height 12
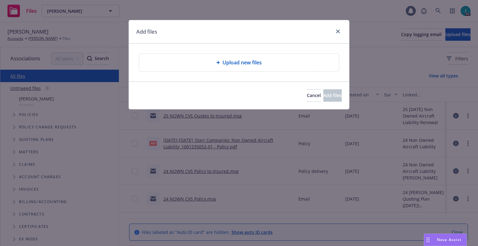
type textarea "x"
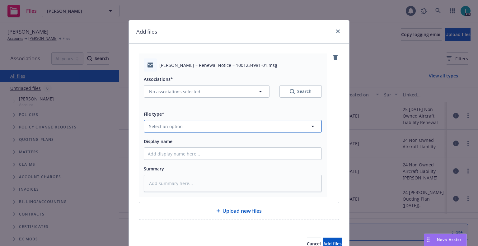
click at [181, 127] on button "Select an option" at bounding box center [233, 126] width 178 height 12
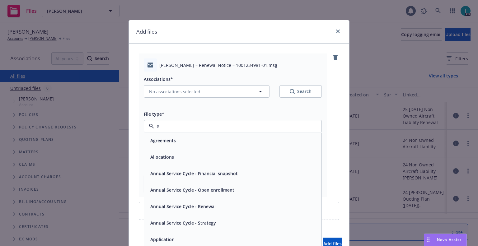
type input "ex"
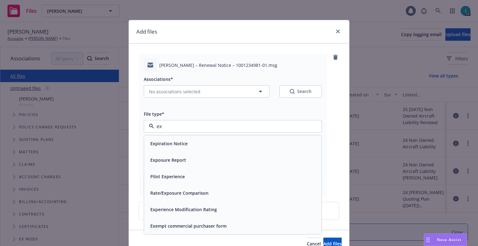
click at [179, 141] on span "Expiration Notice" at bounding box center [168, 143] width 37 height 7
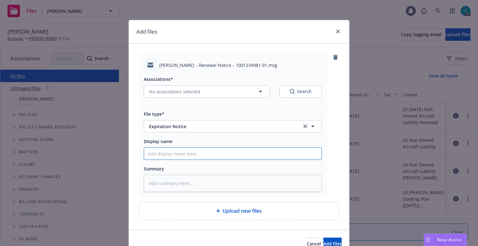
click at [176, 153] on input "Display name" at bounding box center [232, 154] width 177 height 12
type textarea "x"
type input "2"
type textarea "x"
type input "24"
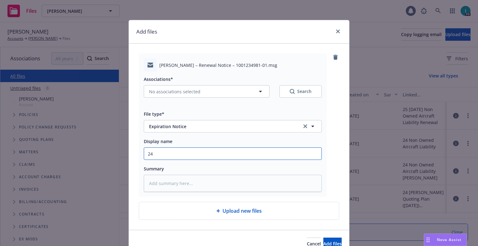
type textarea "x"
type input "24 NOWN CVS Renewal Notice"
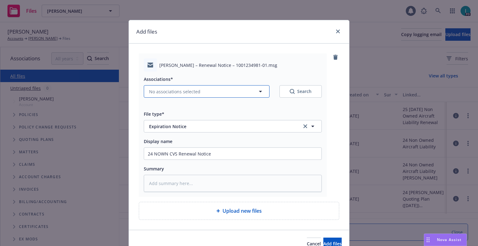
click at [167, 97] on button "No associations selected" at bounding box center [207, 91] width 126 height 12
type textarea "x"
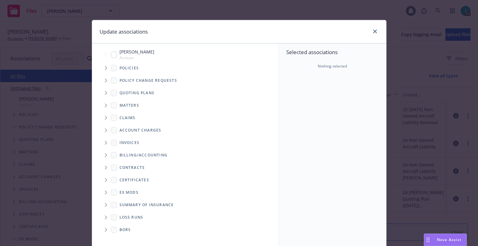
click at [101, 68] on span "Tree Example" at bounding box center [106, 68] width 10 height 10
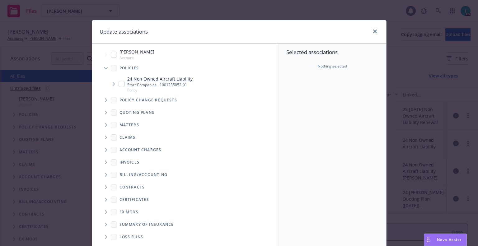
click at [119, 86] on input "Tree Example" at bounding box center [121, 84] width 6 height 6
checkbox input "true"
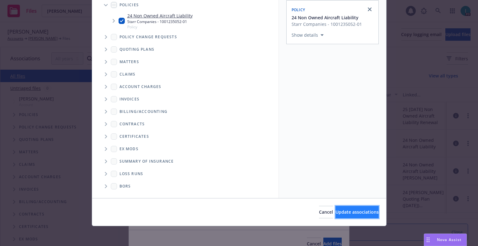
click at [343, 207] on button "Update associations" at bounding box center [356, 212] width 43 height 12
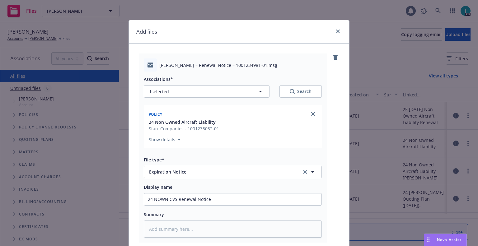
scroll to position [77, 0]
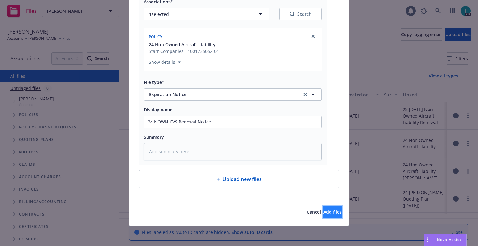
click at [324, 209] on span "Add files" at bounding box center [332, 212] width 18 height 6
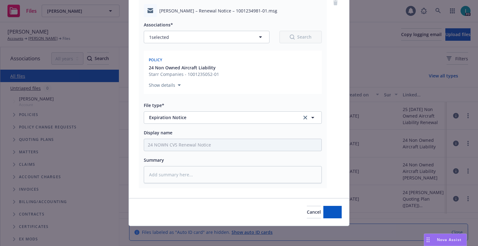
scroll to position [54, 0]
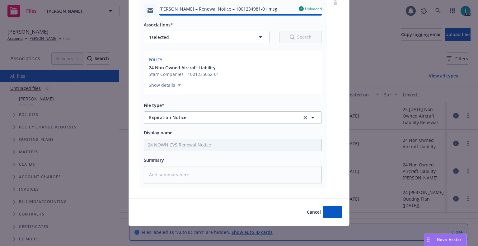
type textarea "x"
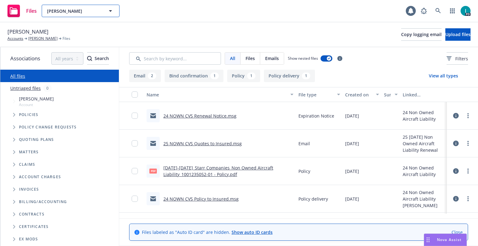
click at [58, 10] on span "Joshua Farquhar" at bounding box center [74, 11] width 54 height 7
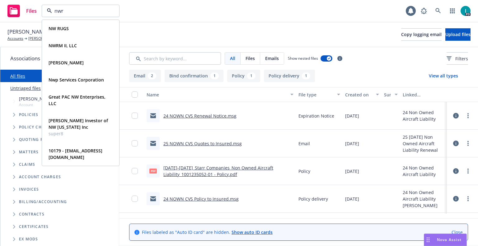
type input "nwrm"
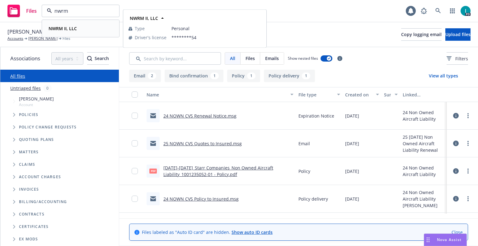
click at [62, 24] on div "NWRM II, LLC" at bounding box center [62, 28] width 32 height 9
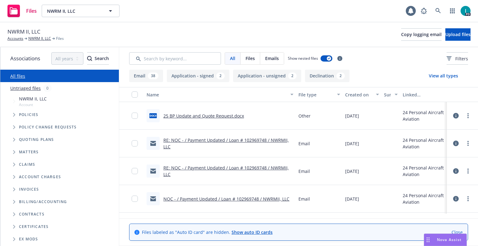
click at [30, 29] on span "NWRM II, LLC" at bounding box center [23, 32] width 33 height 8
copy span "NWRM II, LLC"
click at [447, 31] on span "Upload files" at bounding box center [457, 34] width 25 height 6
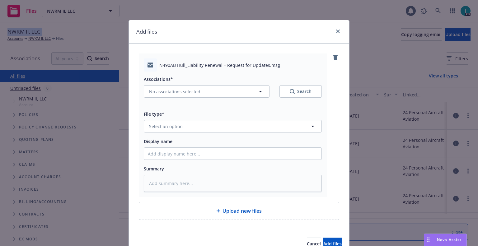
type textarea "x"
click at [192, 124] on button "Select an option" at bounding box center [233, 126] width 178 height 12
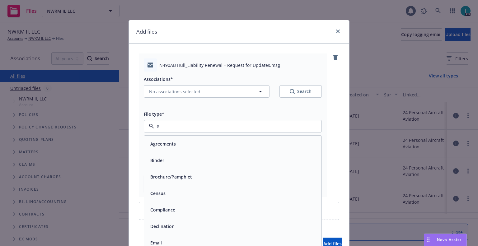
type input "em"
click at [175, 158] on div "Email" at bounding box center [233, 159] width 170 height 9
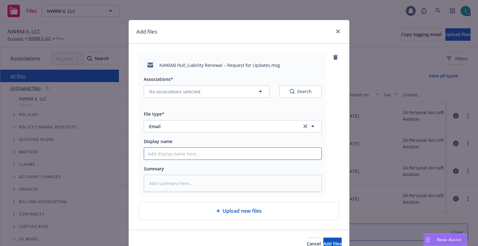
click at [177, 154] on input "Display name" at bounding box center [232, 154] width 177 height 12
type textarea "x"
type input "2"
type textarea "x"
type input "25"
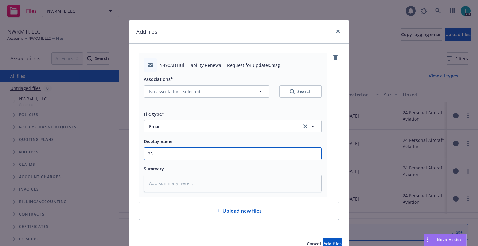
type textarea "x"
type input "25"
type textarea "x"
type input "25 BP Update and Quote Request to Insured"
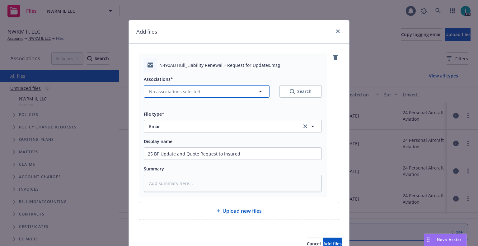
click at [168, 91] on span "No associations selected" at bounding box center [174, 91] width 51 height 7
type textarea "x"
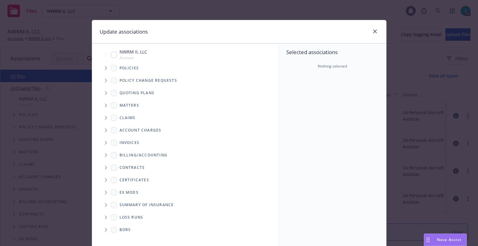
click at [102, 66] on span "Tree Example" at bounding box center [106, 68] width 10 height 10
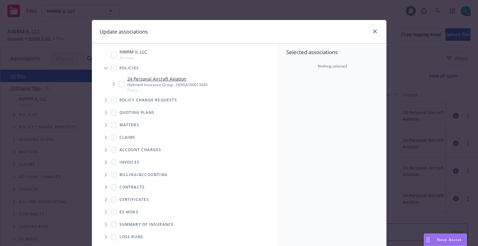
click at [118, 85] on input "Tree Example" at bounding box center [121, 84] width 6 height 6
checkbox input "true"
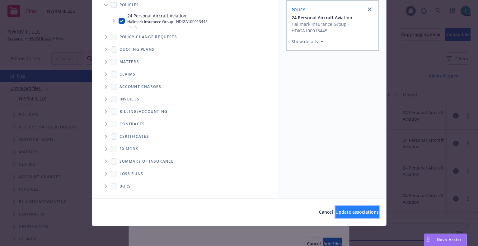
click at [335, 212] on span "Update associations" at bounding box center [356, 212] width 43 height 6
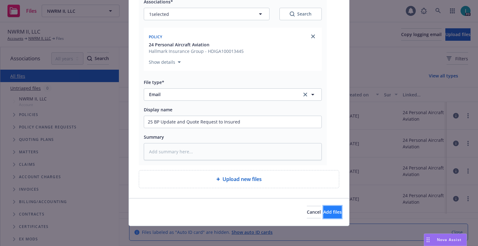
click at [330, 209] on button "Add files" at bounding box center [332, 212] width 18 height 12
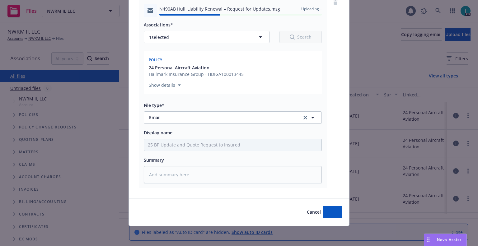
type textarea "x"
